Goal: Task Accomplishment & Management: Manage account settings

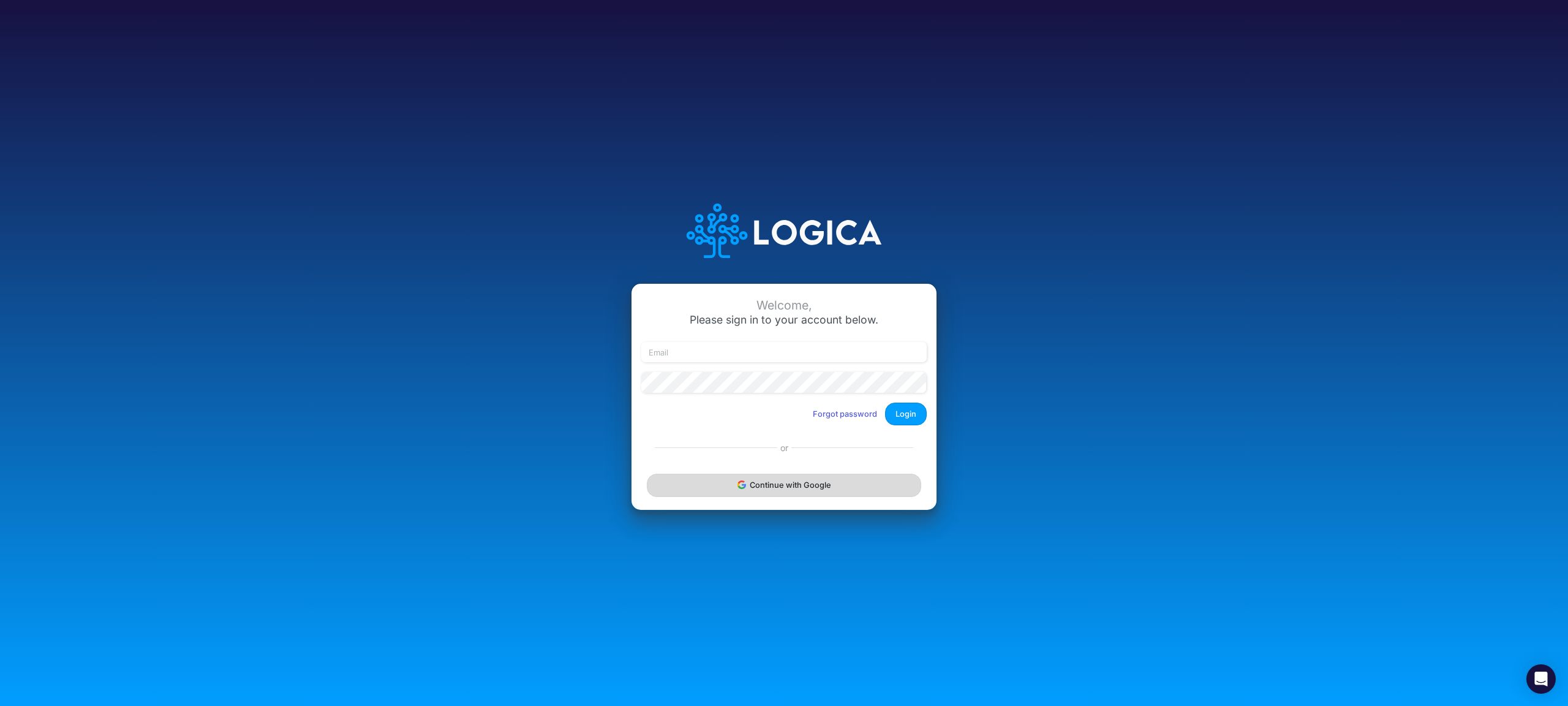
click at [755, 482] on button "Continue with Google" at bounding box center [784, 485] width 274 height 23
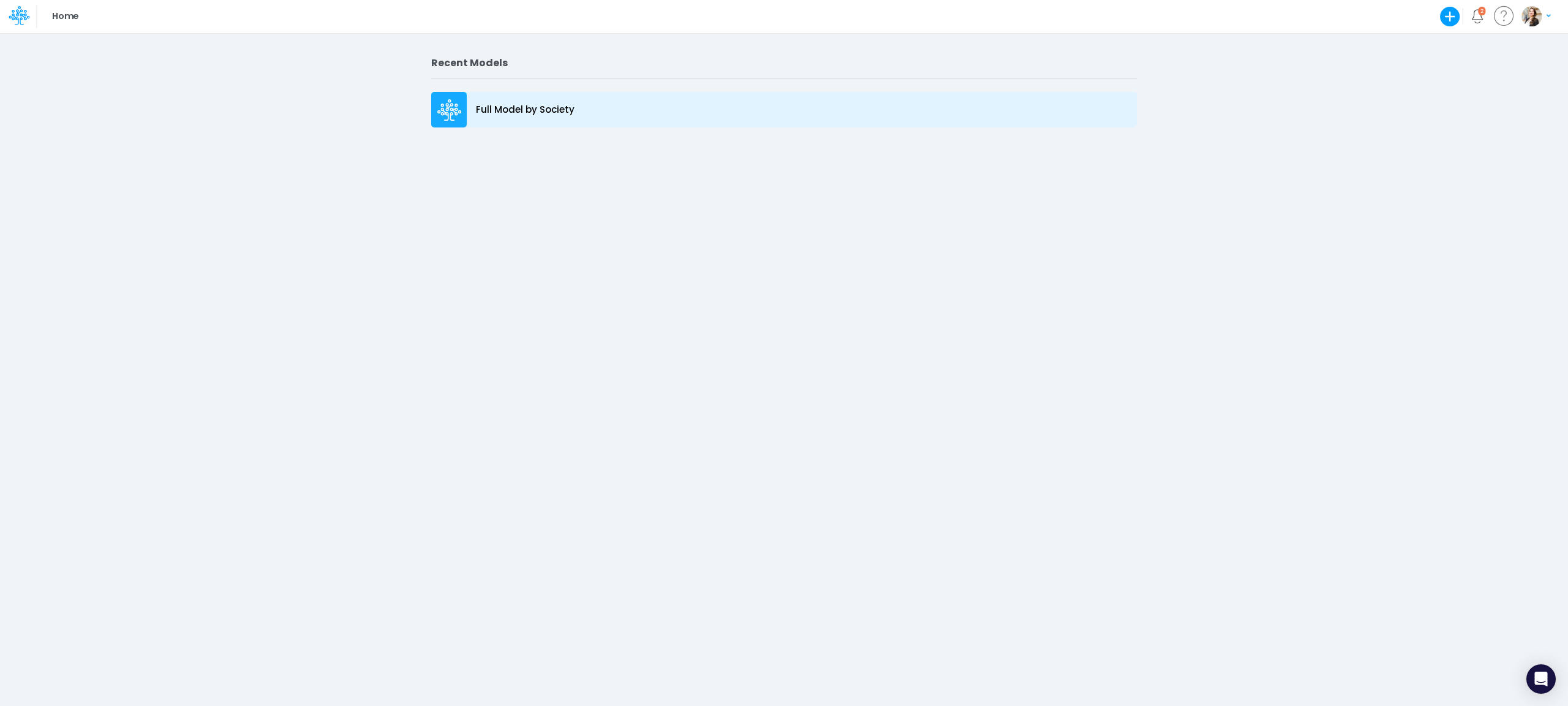
click at [542, 112] on p "Full Model by Society" at bounding box center [525, 110] width 99 height 14
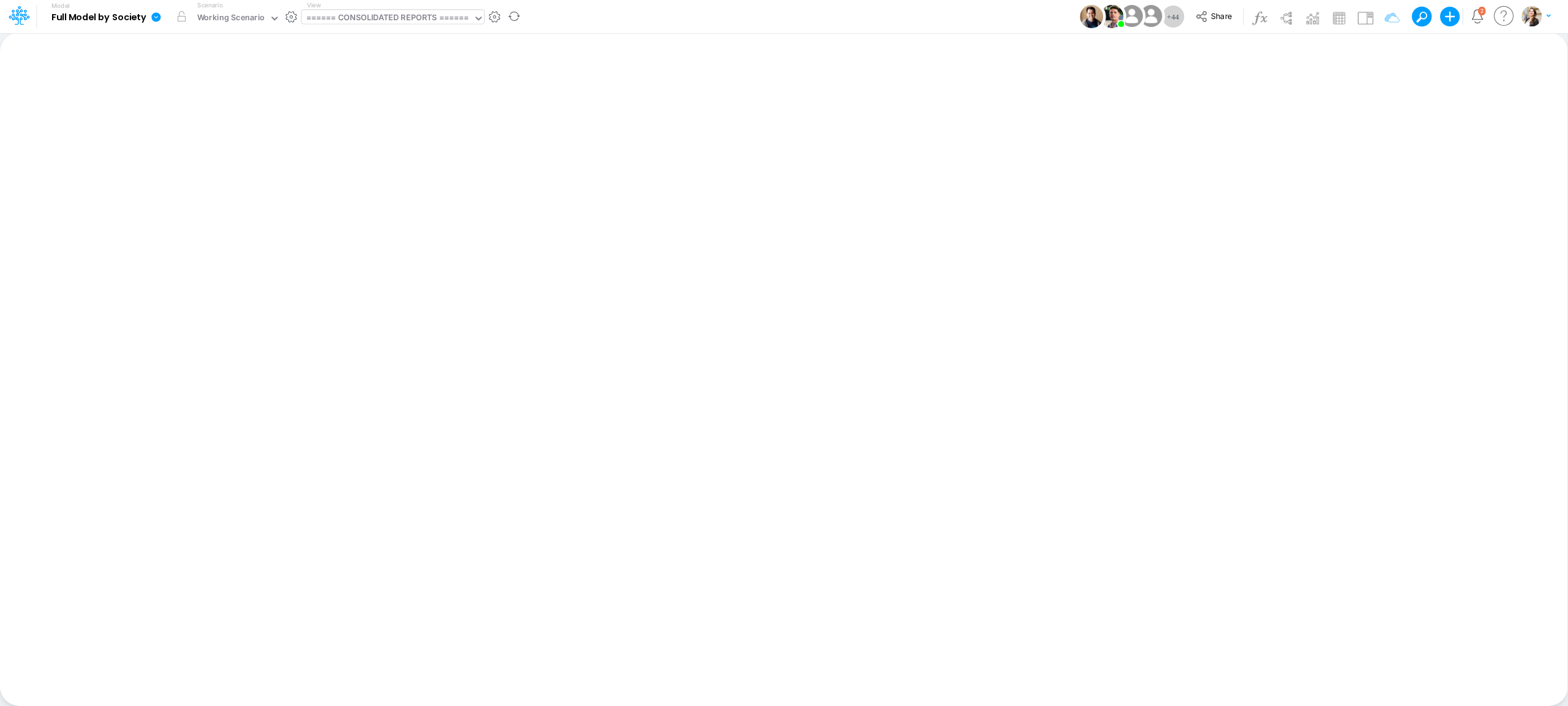
click at [336, 19] on div "====== CONSOLIDATED REPORTS ======" at bounding box center [387, 19] width 163 height 14
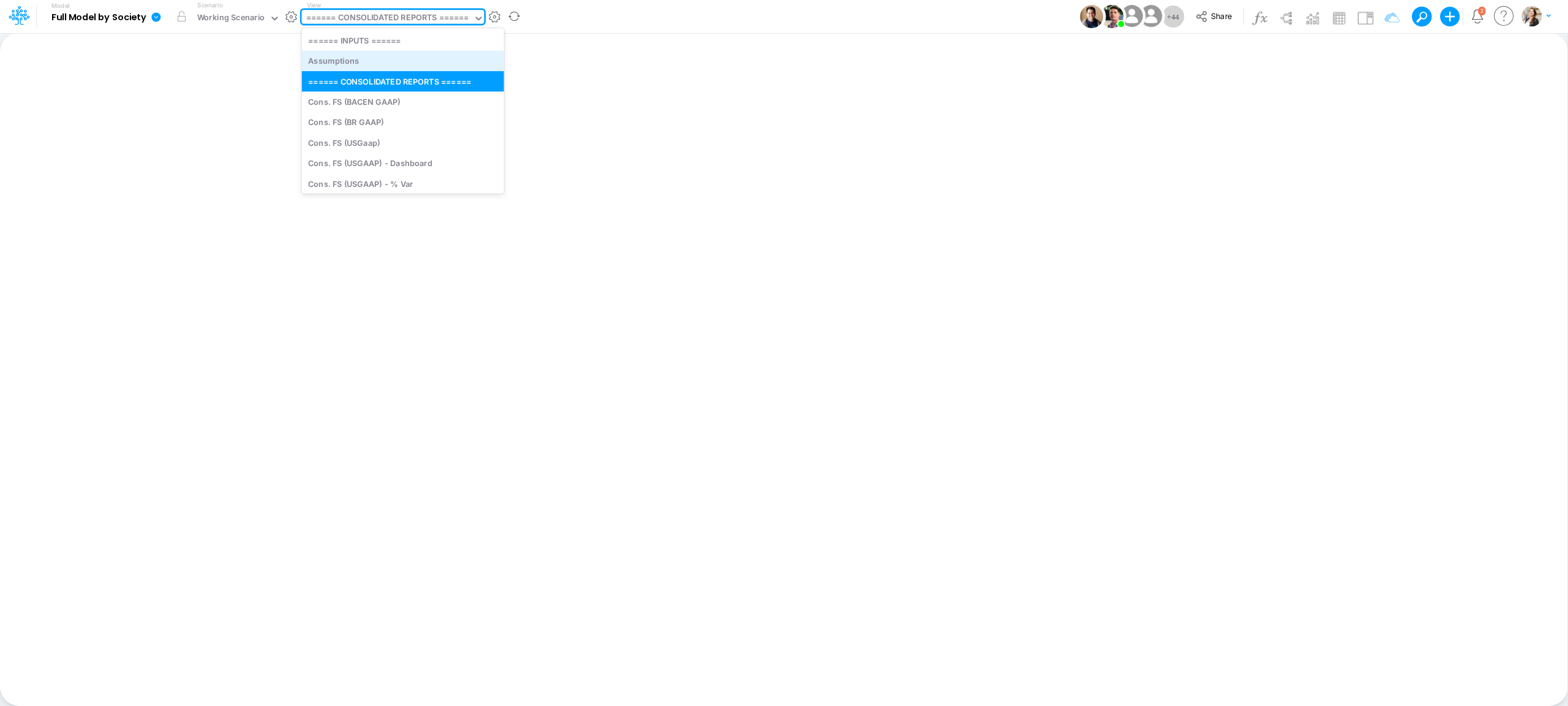
click at [338, 63] on div "Assumptions" at bounding box center [403, 61] width 202 height 20
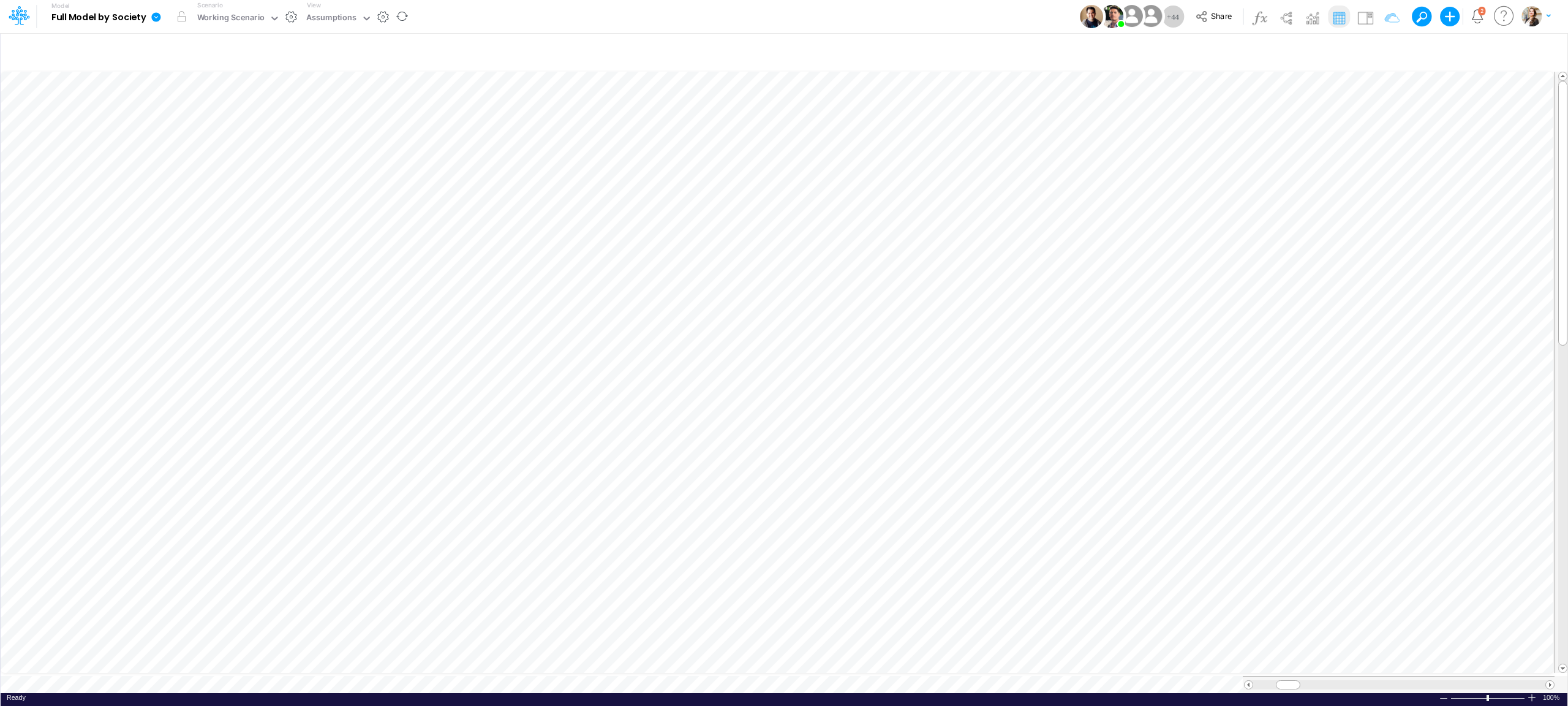
scroll to position [0, 1]
click at [1540, 54] on icon "button" at bounding box center [1544, 52] width 19 height 13
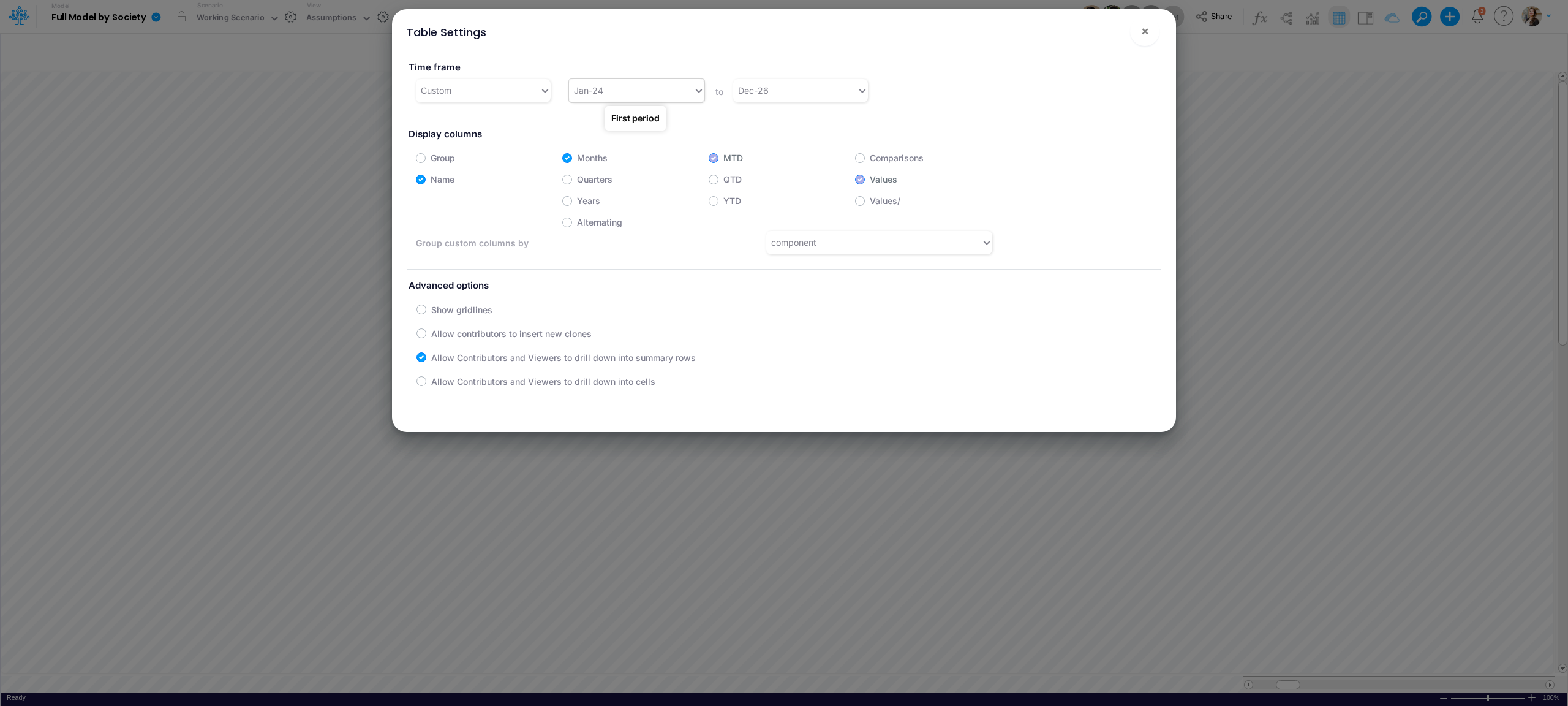
click at [586, 97] on div "Jan-24" at bounding box center [630, 90] width 123 height 20
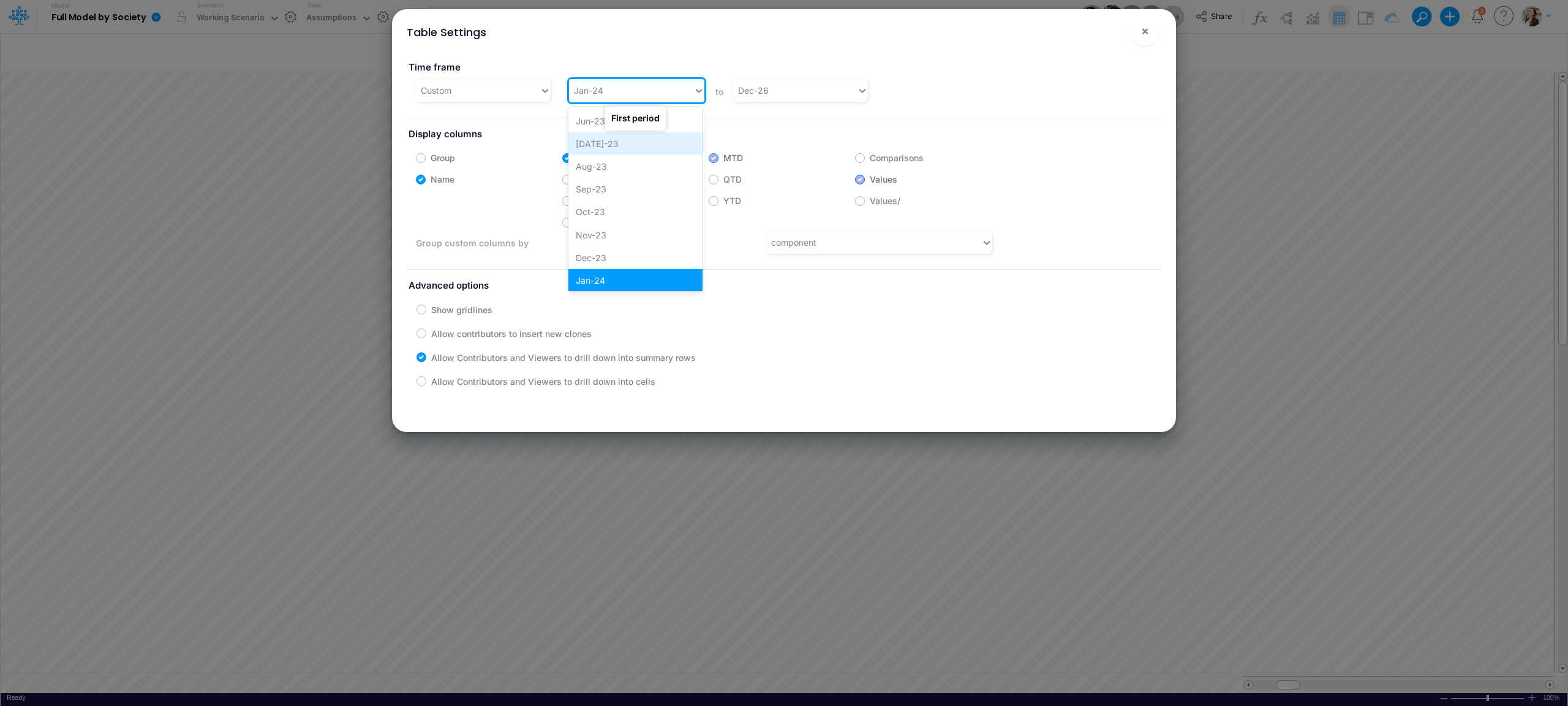
scroll to position [118, 0]
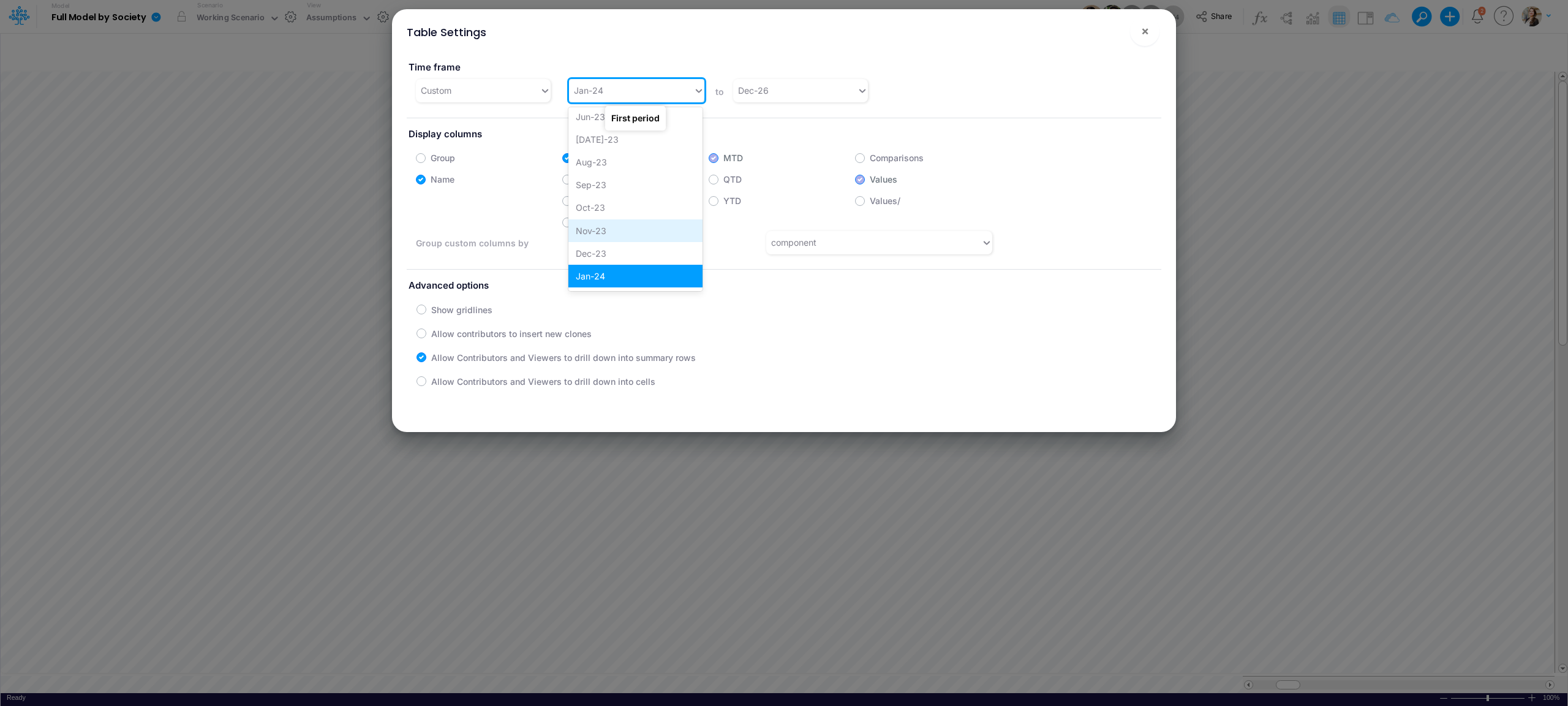
click at [634, 234] on div "Nov-23" at bounding box center [635, 230] width 134 height 23
click at [1144, 28] on span "×" at bounding box center [1145, 30] width 8 height 14
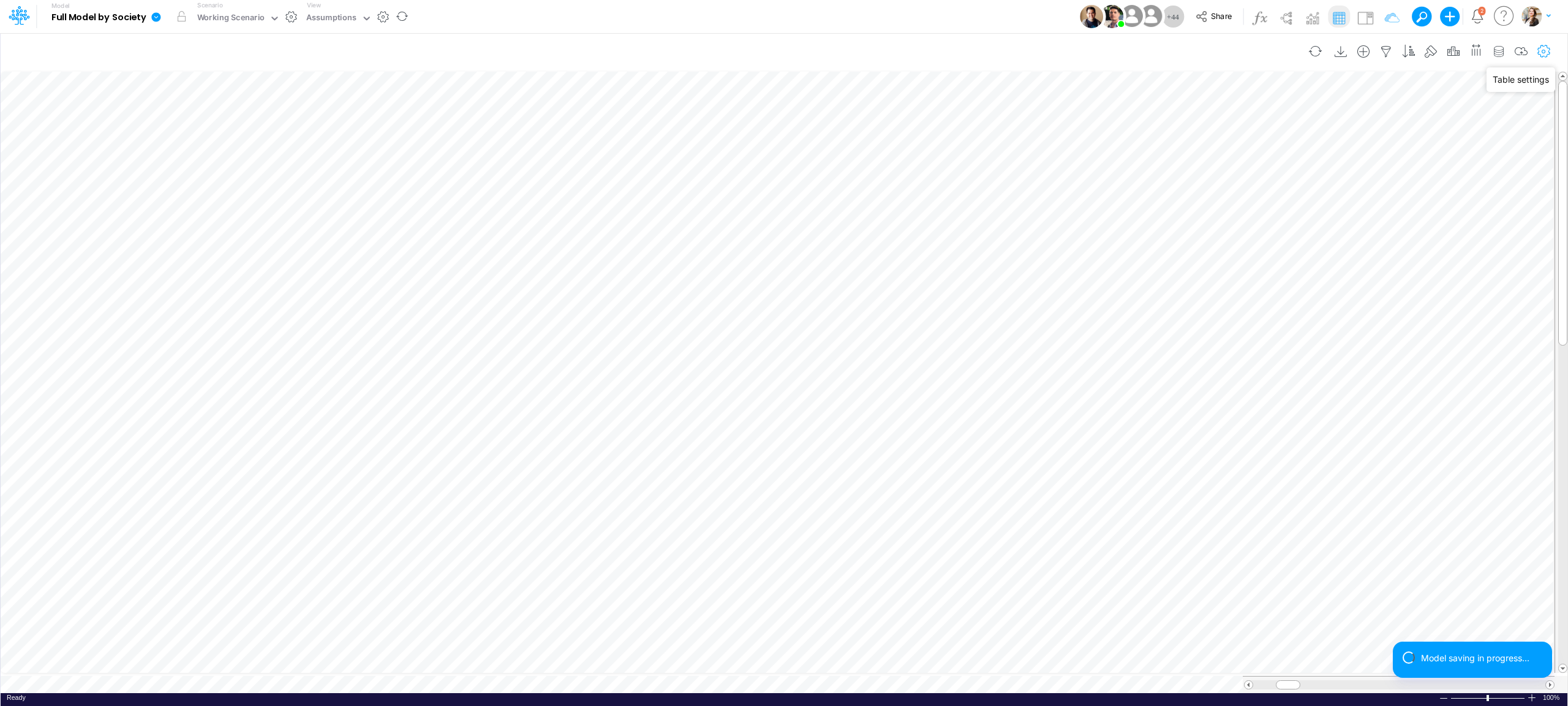
click at [1543, 48] on icon "button" at bounding box center [1544, 52] width 19 height 13
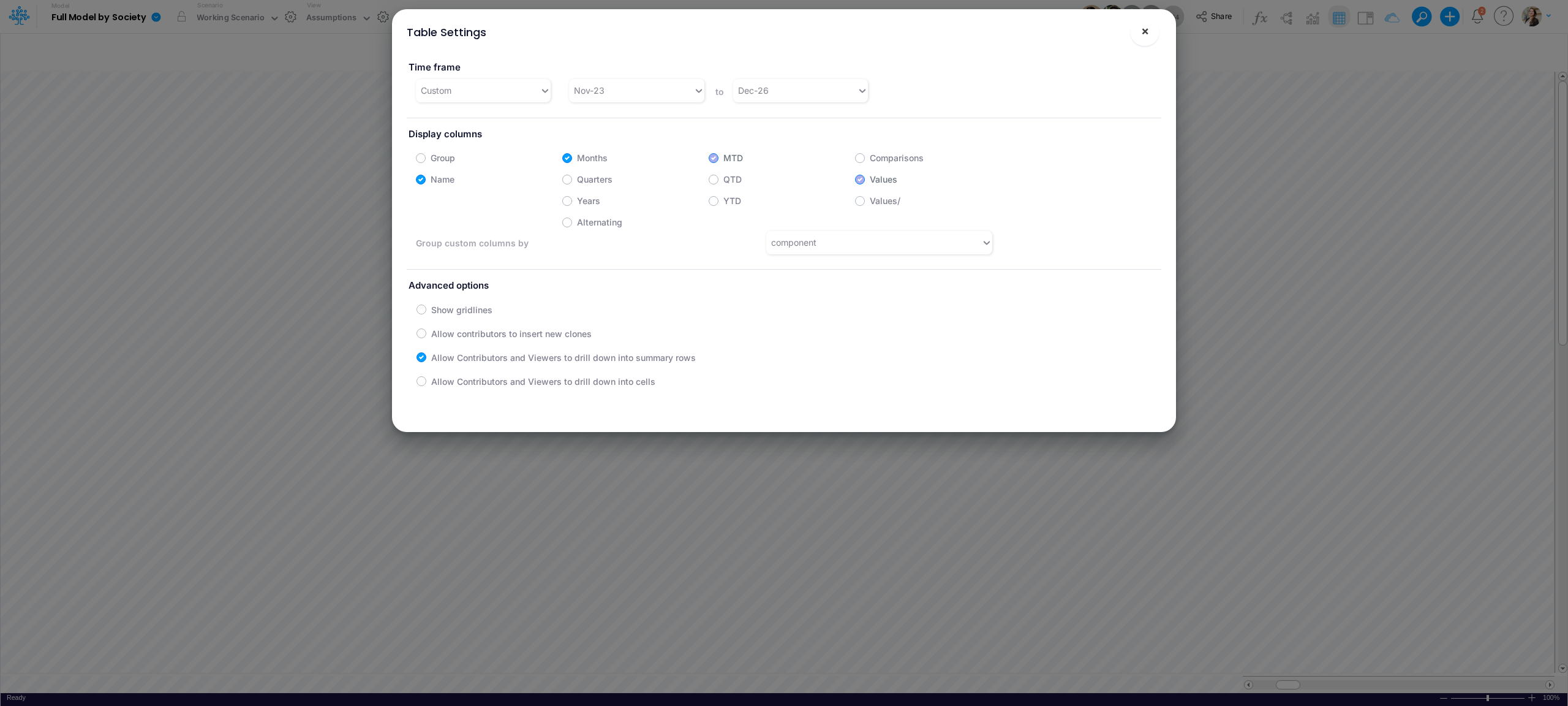
click at [1142, 36] on span "×" at bounding box center [1145, 30] width 8 height 14
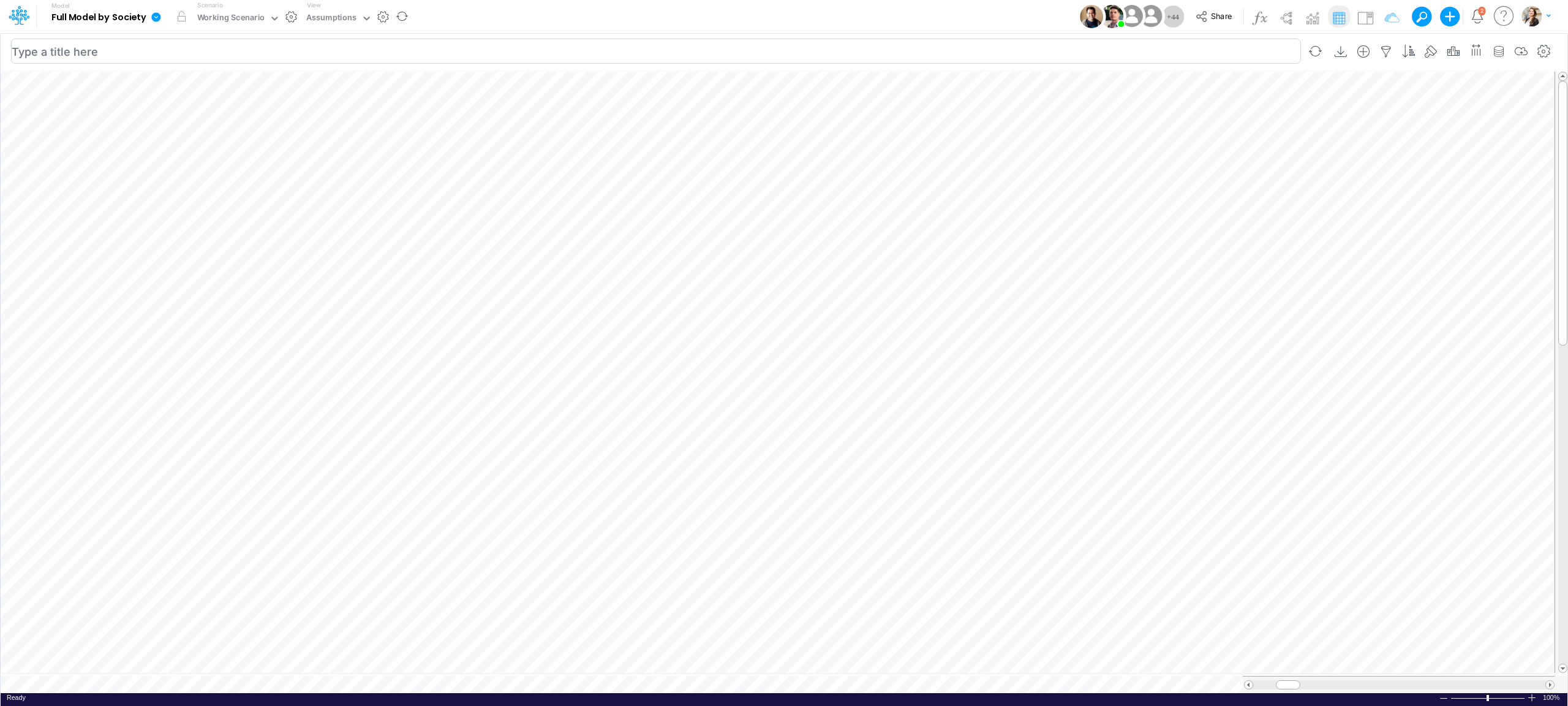
scroll to position [0, 1]
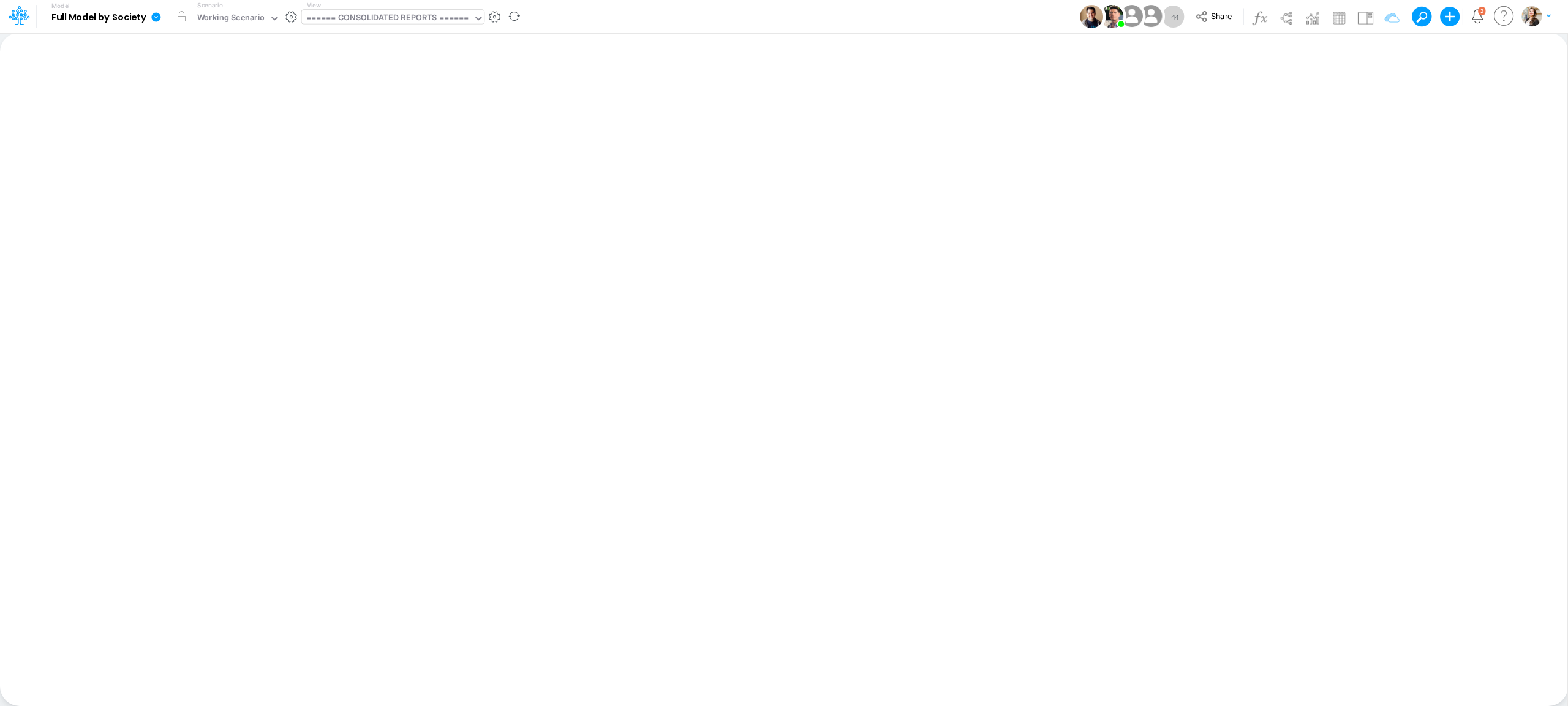
click at [329, 20] on div "====== CONSOLIDATED REPORTS ======" at bounding box center [387, 19] width 163 height 14
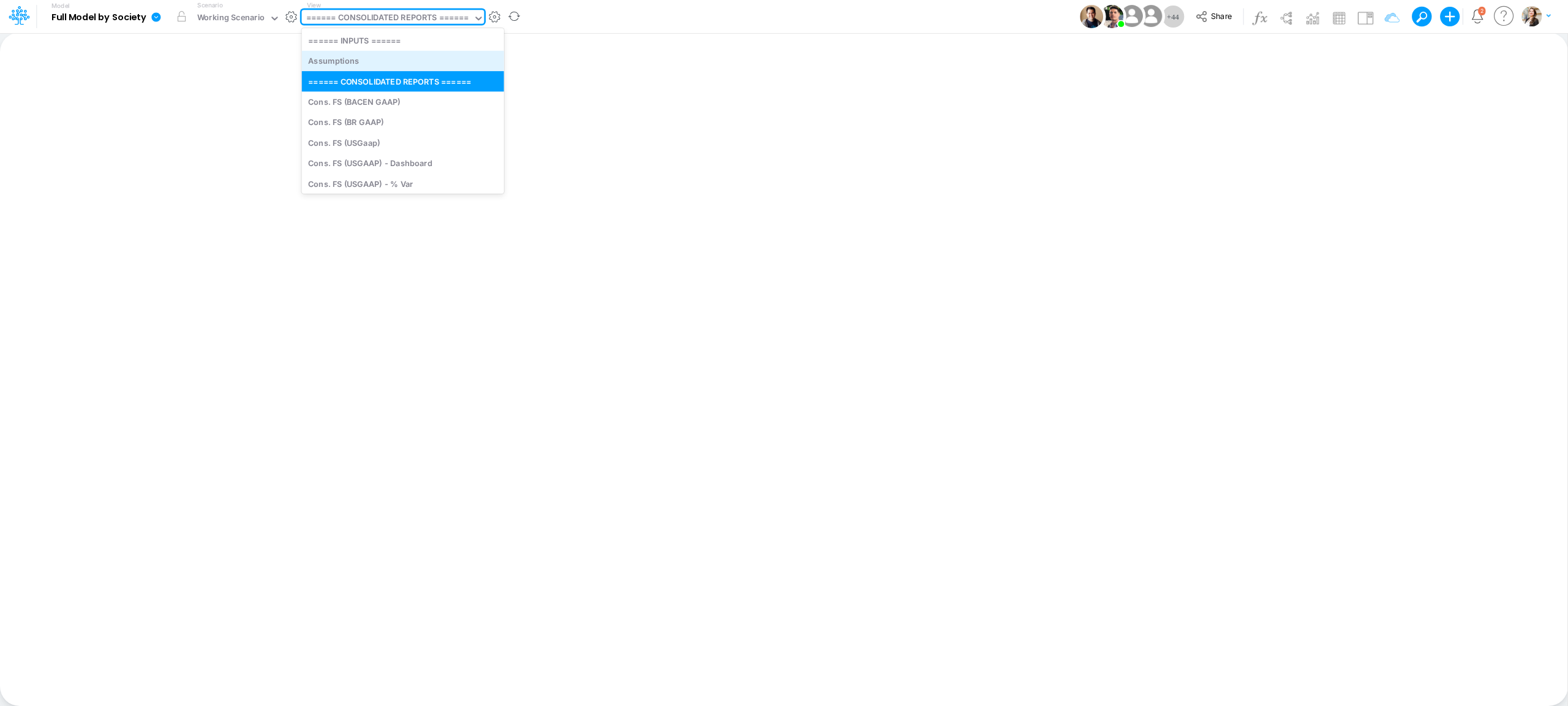
click at [342, 57] on div "Assumptions" at bounding box center [403, 61] width 202 height 20
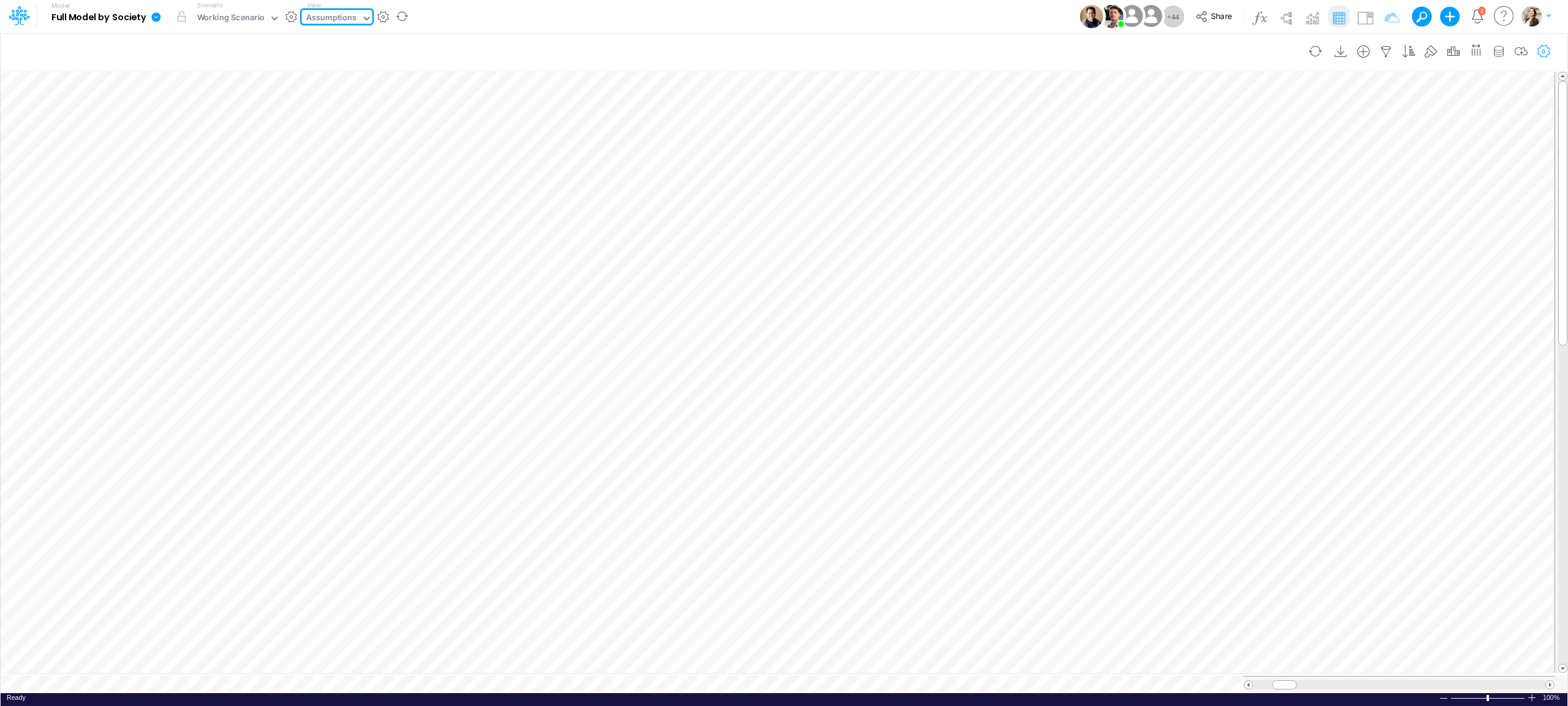
click at [1542, 51] on icon "button" at bounding box center [1544, 52] width 19 height 13
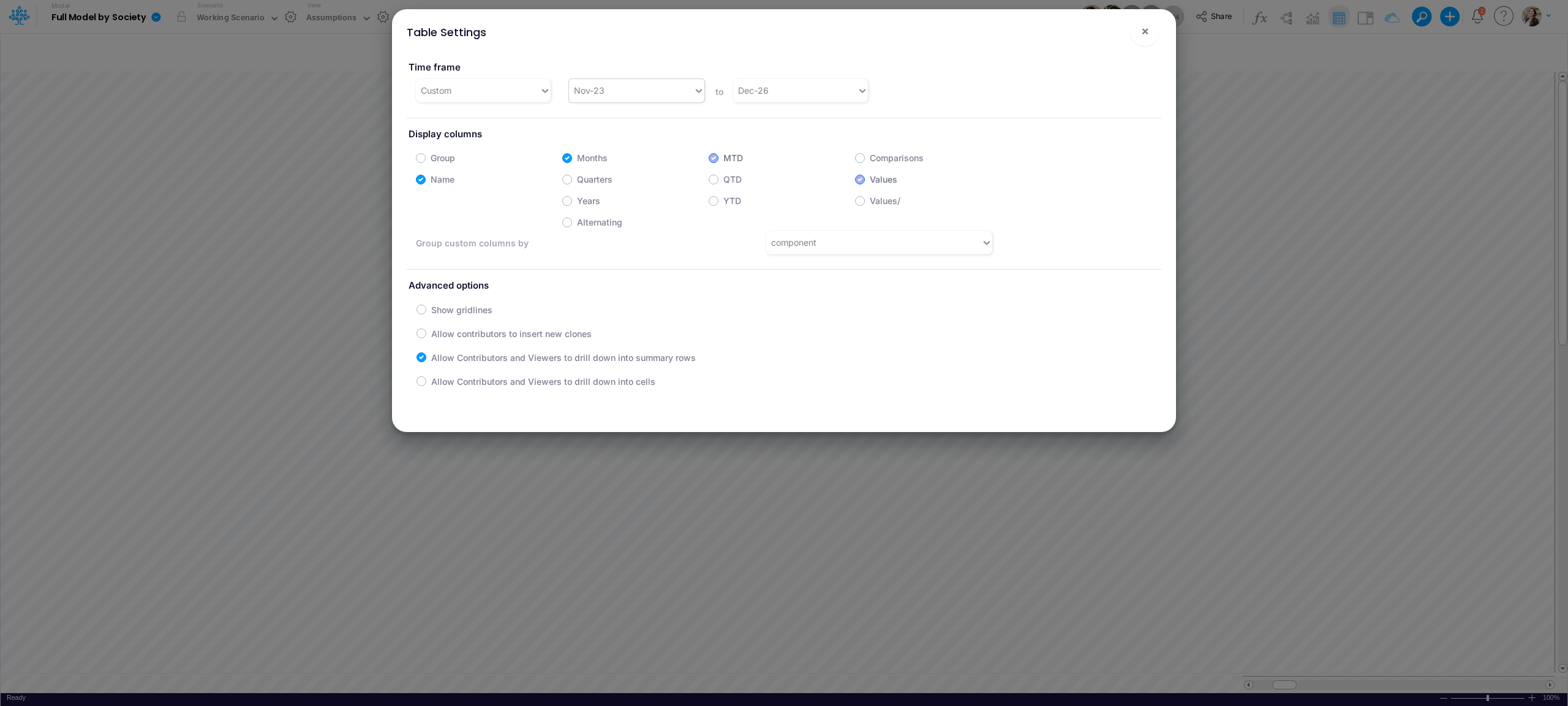
click at [583, 93] on div "Nov-23" at bounding box center [589, 90] width 30 height 13
click at [607, 171] on div "Jan-25" at bounding box center [635, 168] width 134 height 23
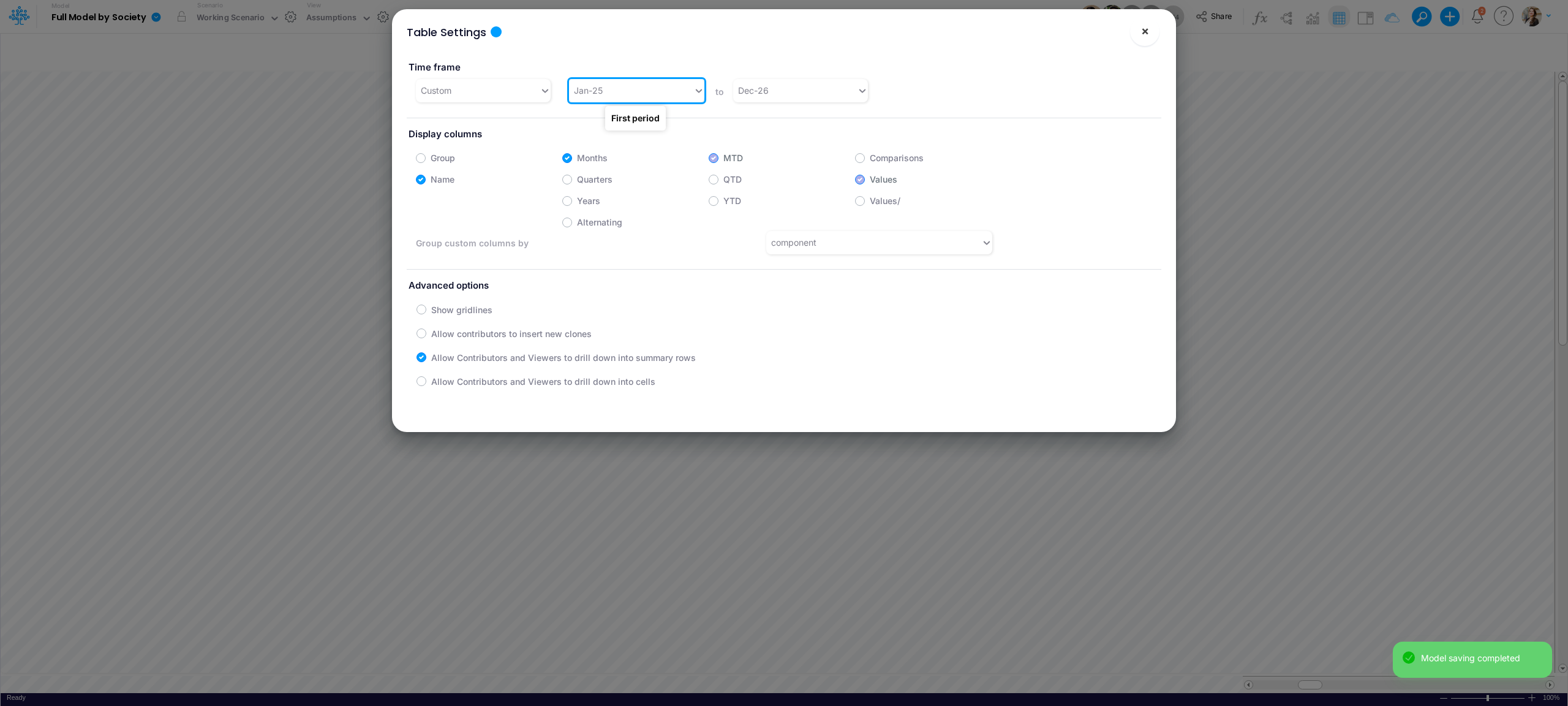
click at [1149, 29] on button "×" at bounding box center [1144, 31] width 30 height 30
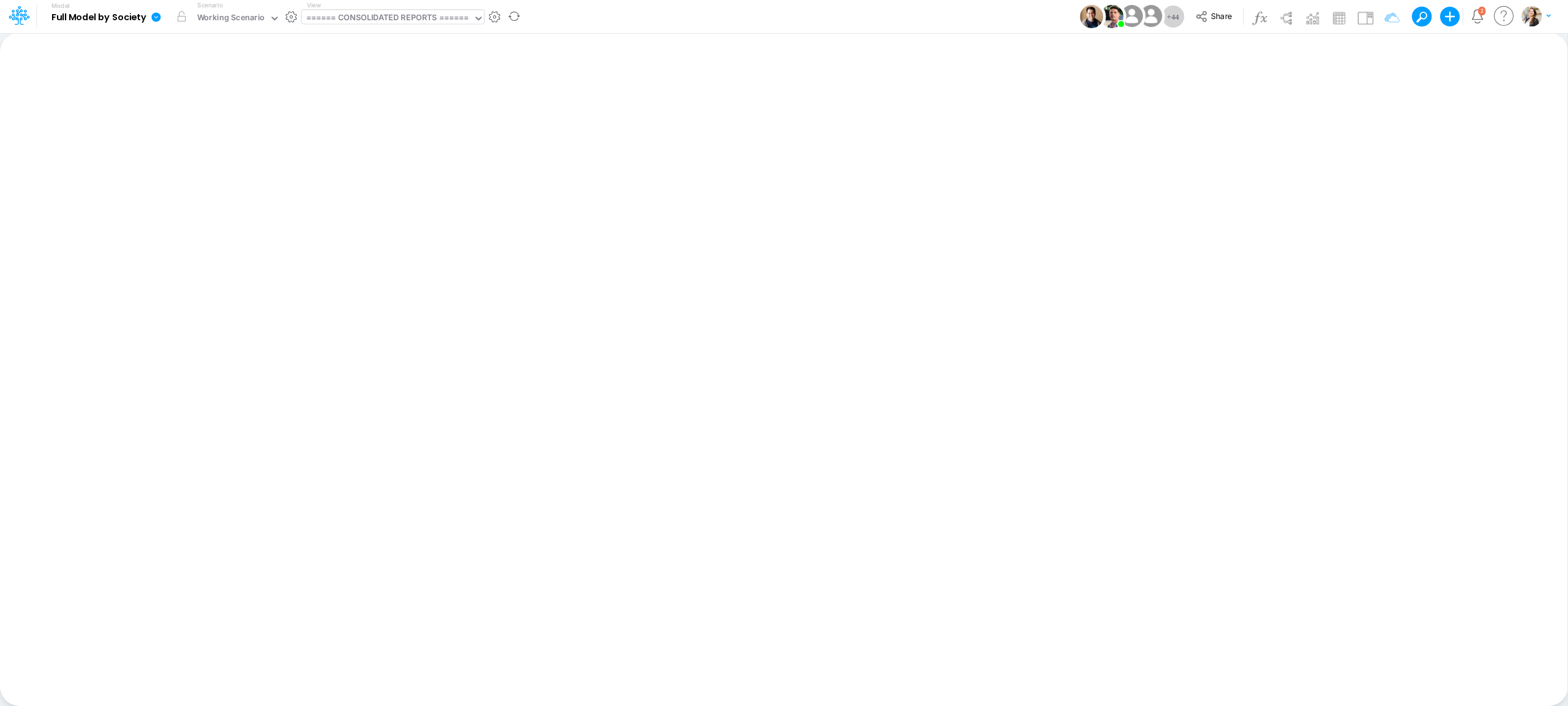
click at [371, 18] on div "====== CONSOLIDATED REPORTS ======" at bounding box center [387, 19] width 163 height 14
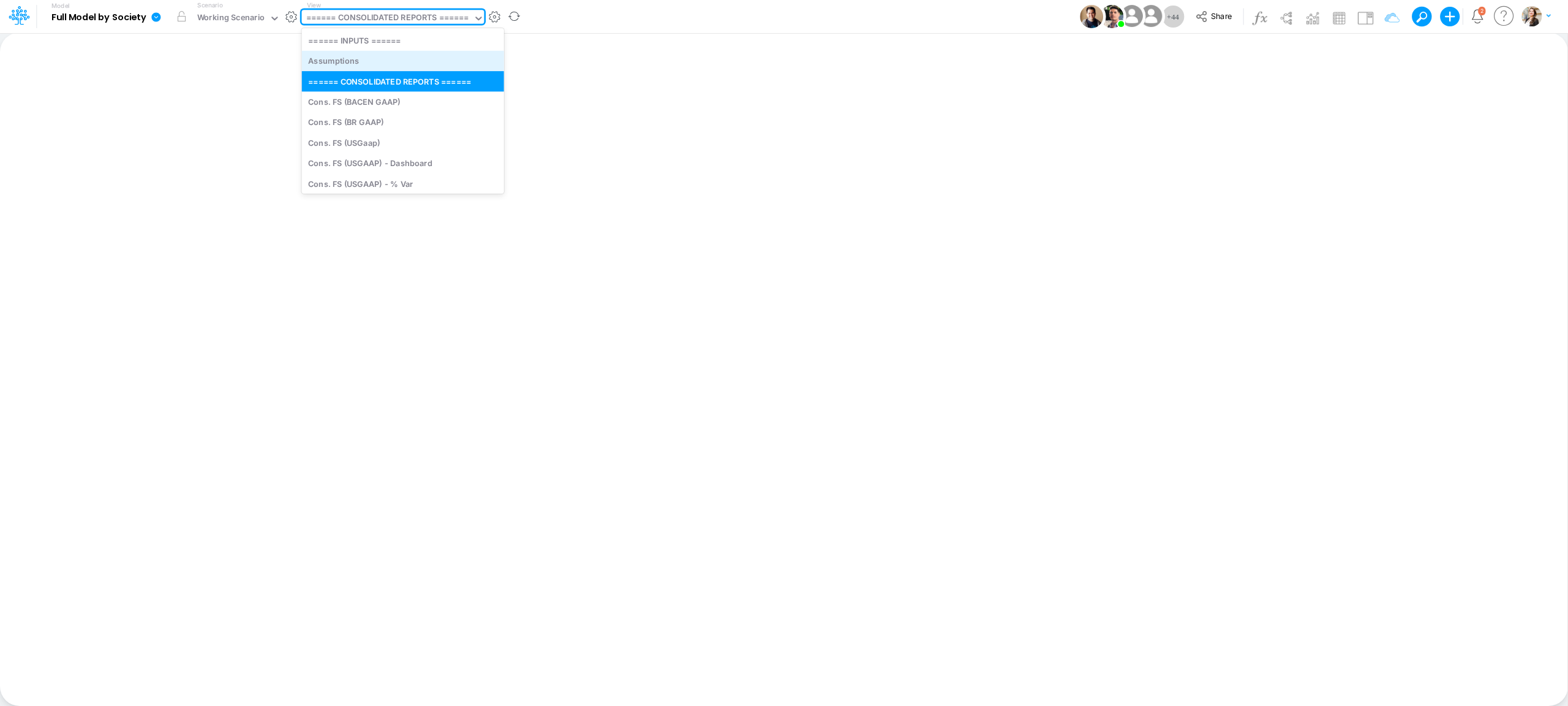
click at [362, 61] on div "Assumptions" at bounding box center [403, 61] width 202 height 20
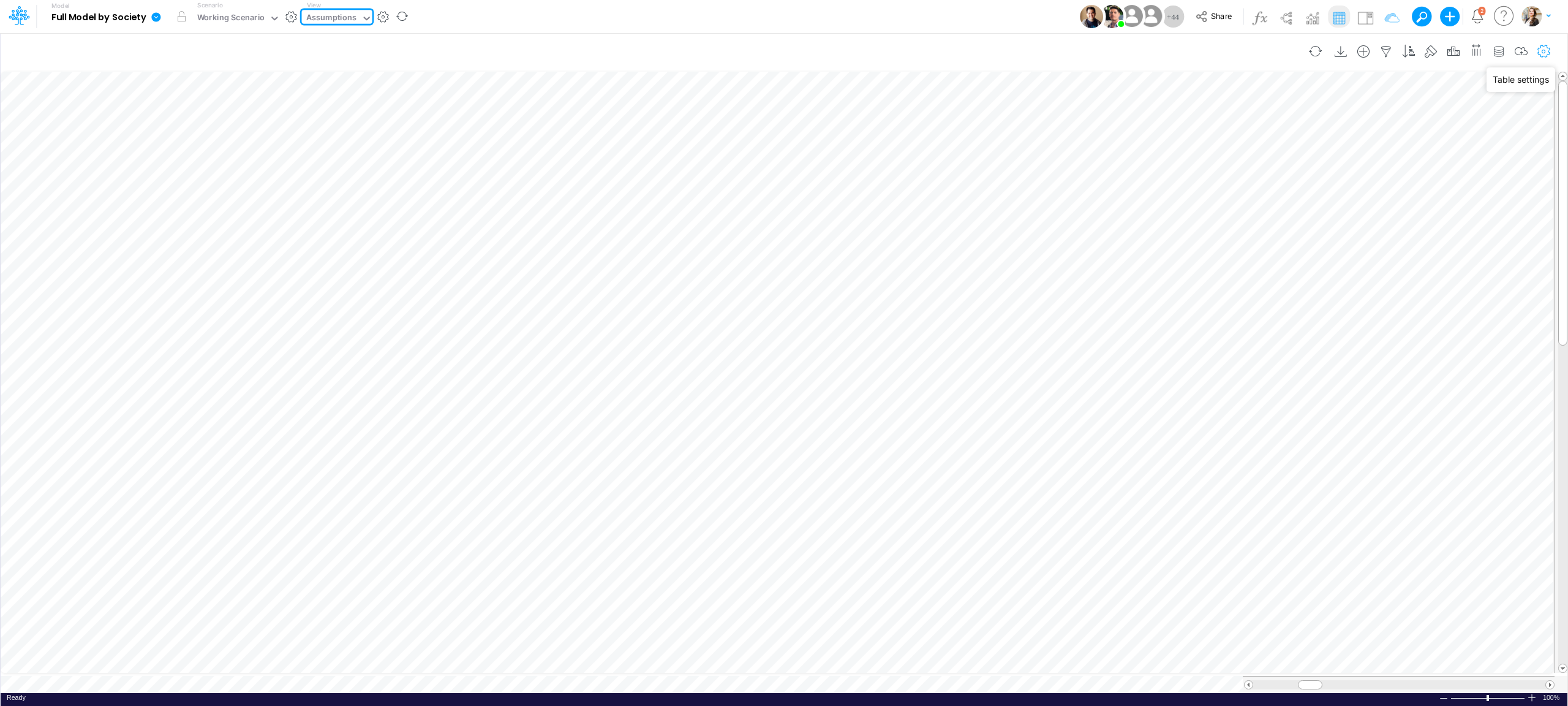
click at [1552, 50] on button "button" at bounding box center [1543, 52] width 23 height 25
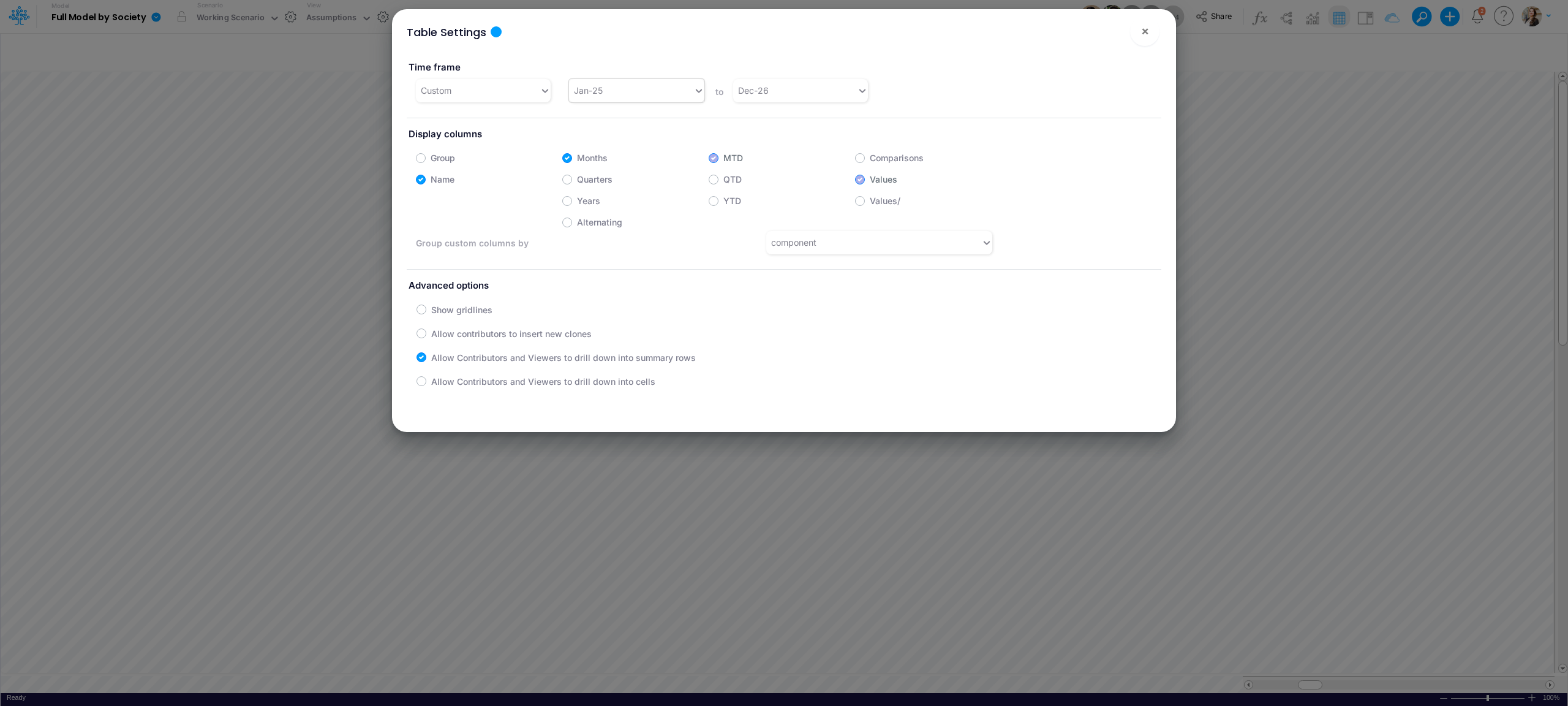
click at [627, 95] on div "Jan-25" at bounding box center [630, 90] width 123 height 20
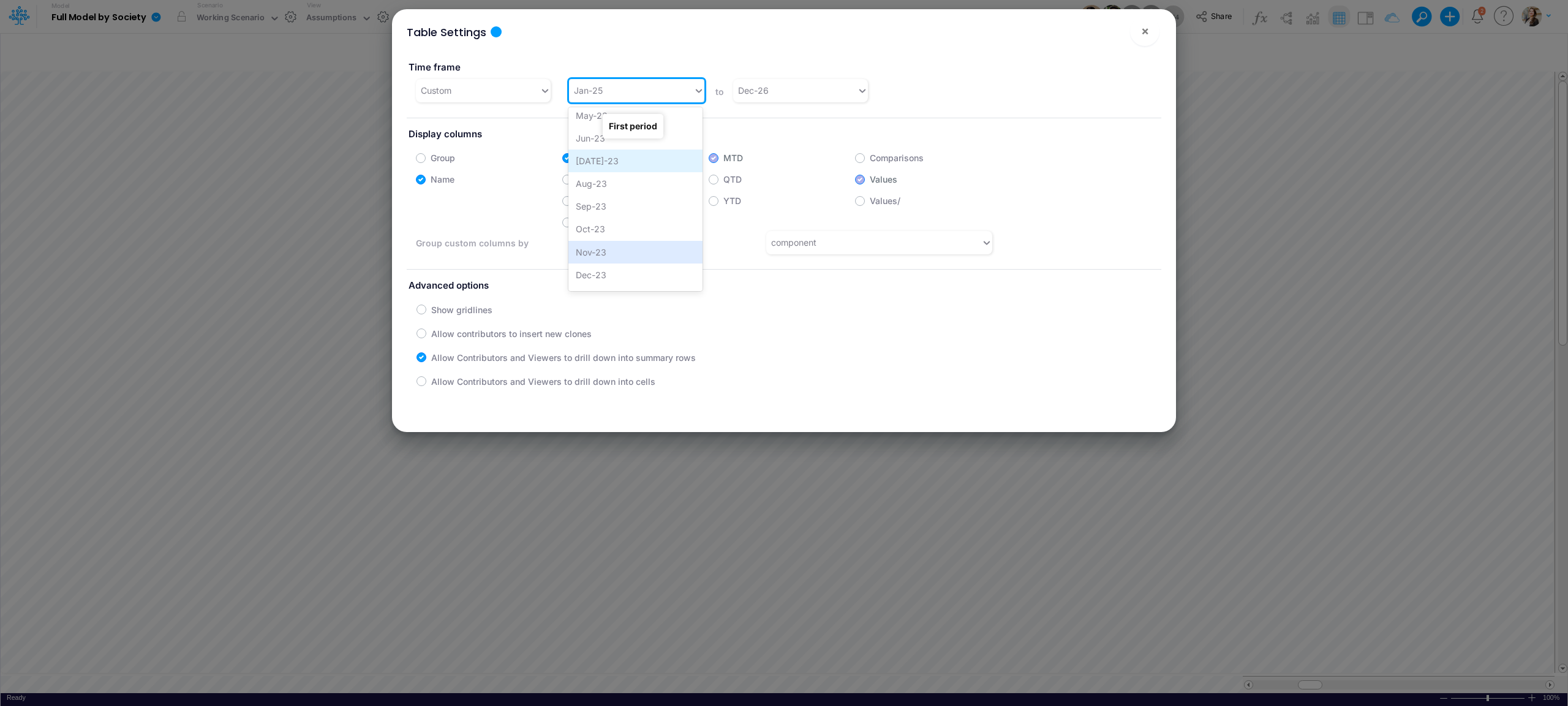
scroll to position [114, 0]
click at [614, 250] on div "Dec-23" at bounding box center [635, 256] width 134 height 23
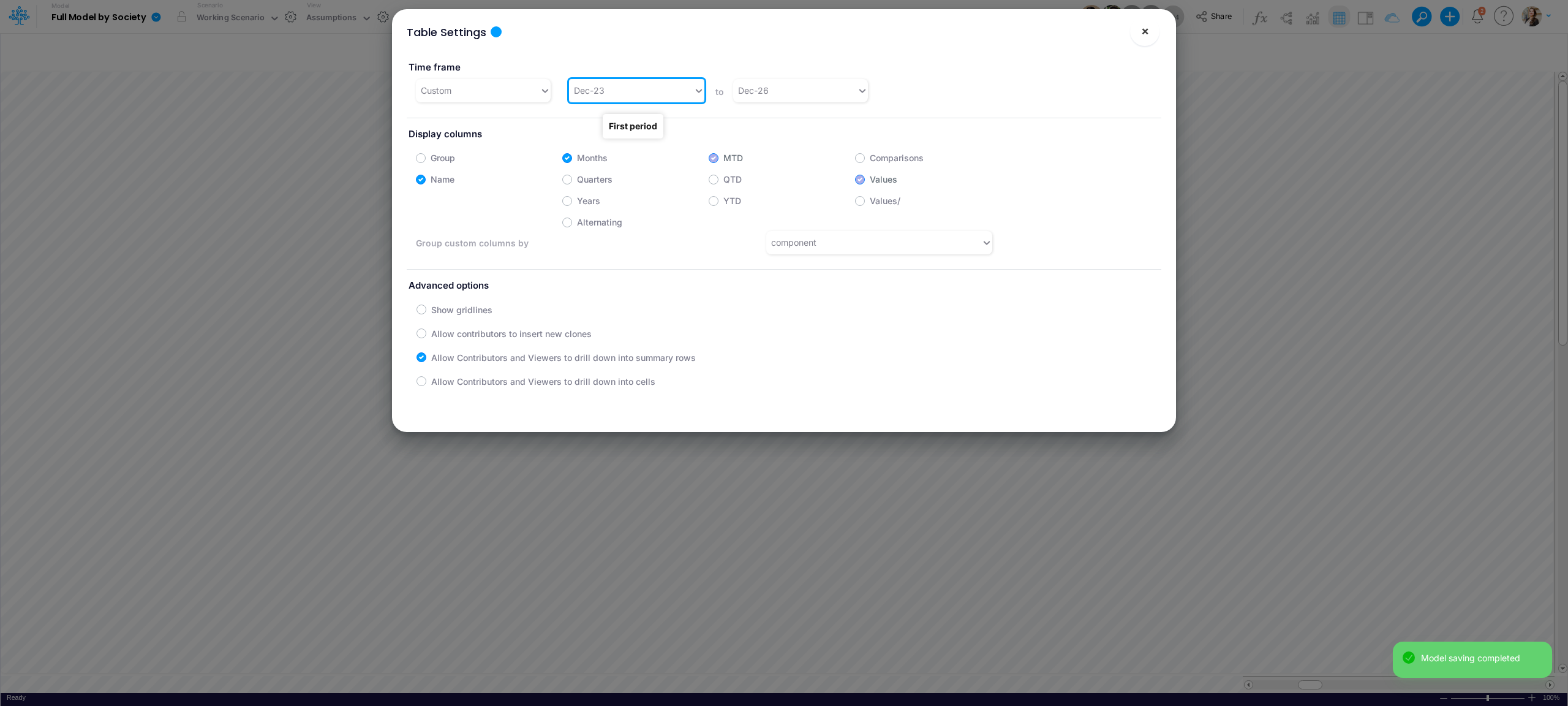
click at [1148, 30] on span "×" at bounding box center [1145, 30] width 8 height 14
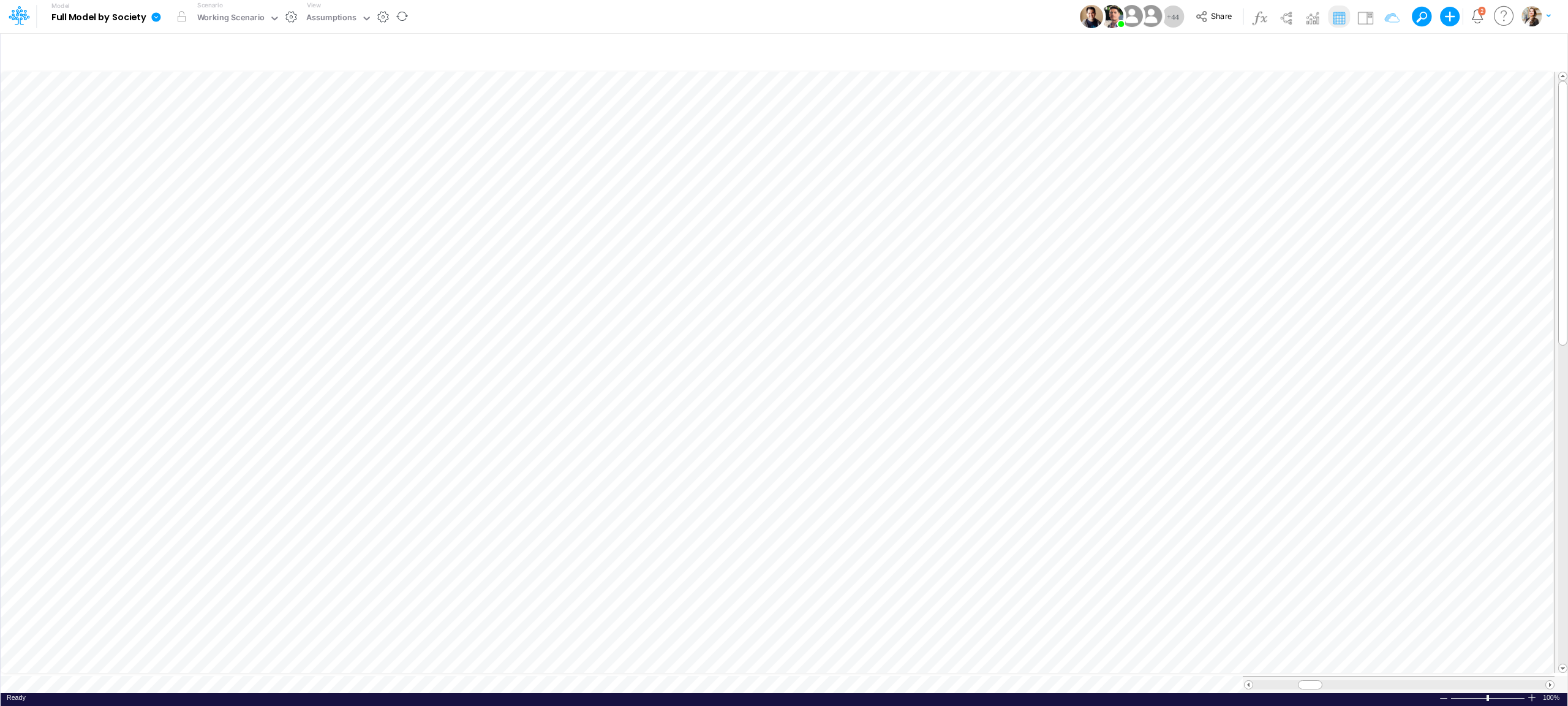
scroll to position [0, 1]
